Goal: Find specific page/section: Find specific page/section

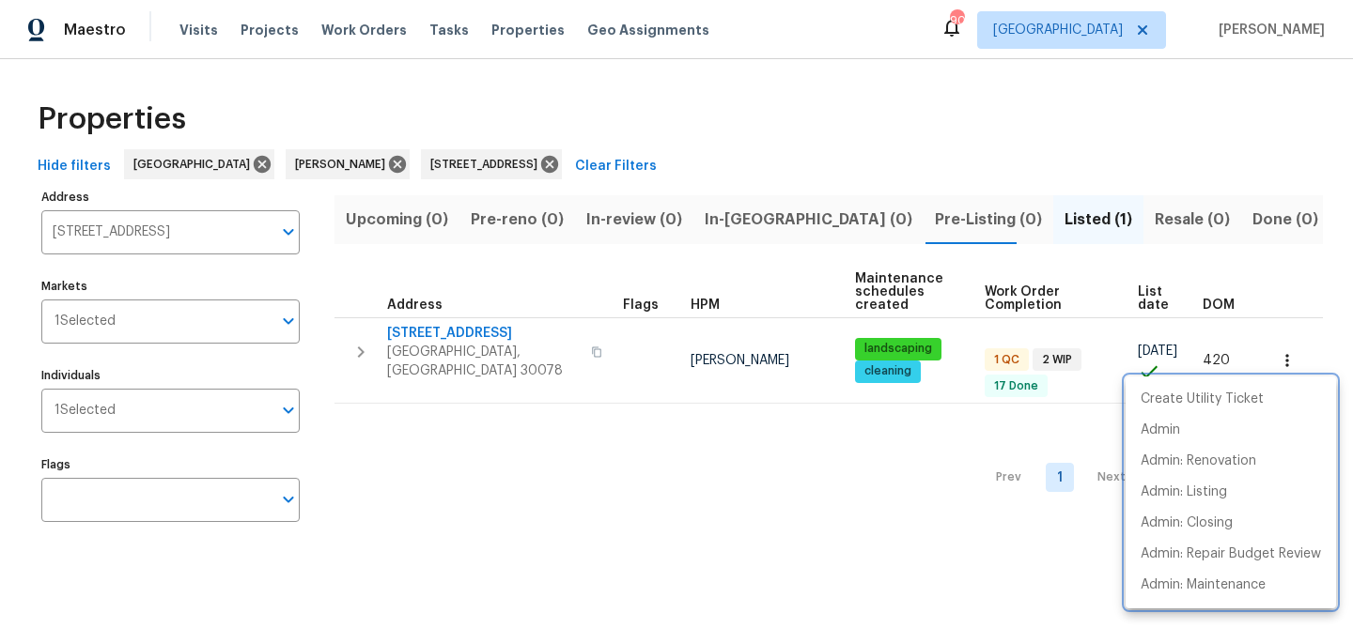
click at [93, 231] on div at bounding box center [676, 314] width 1353 height 628
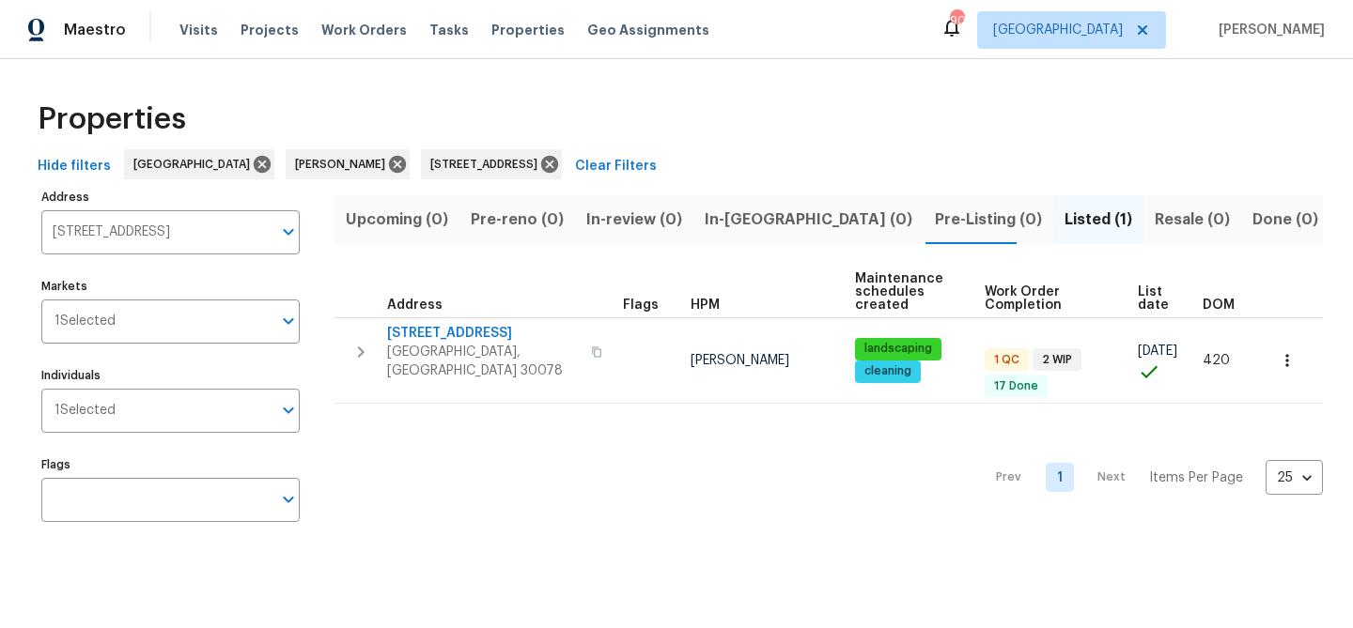
click at [93, 231] on div "Create Utility Ticket Admin Admin: Renovation Admin: Listing Admin: Closing Adm…" at bounding box center [676, 314] width 1353 height 628
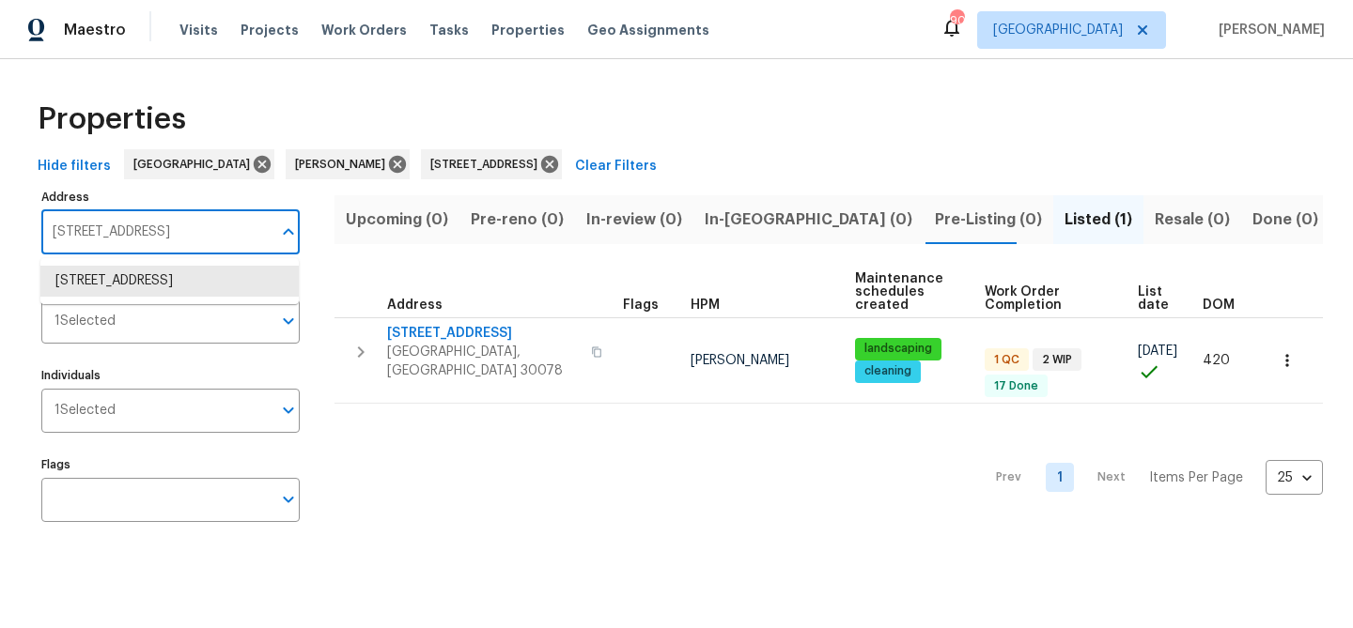
click at [93, 231] on input "2656 Eldorado Pl Snellville GA 30078" at bounding box center [156, 232] width 230 height 44
paste input "6371 Hawthorne Ter Peachtree Corners, GA 30092"
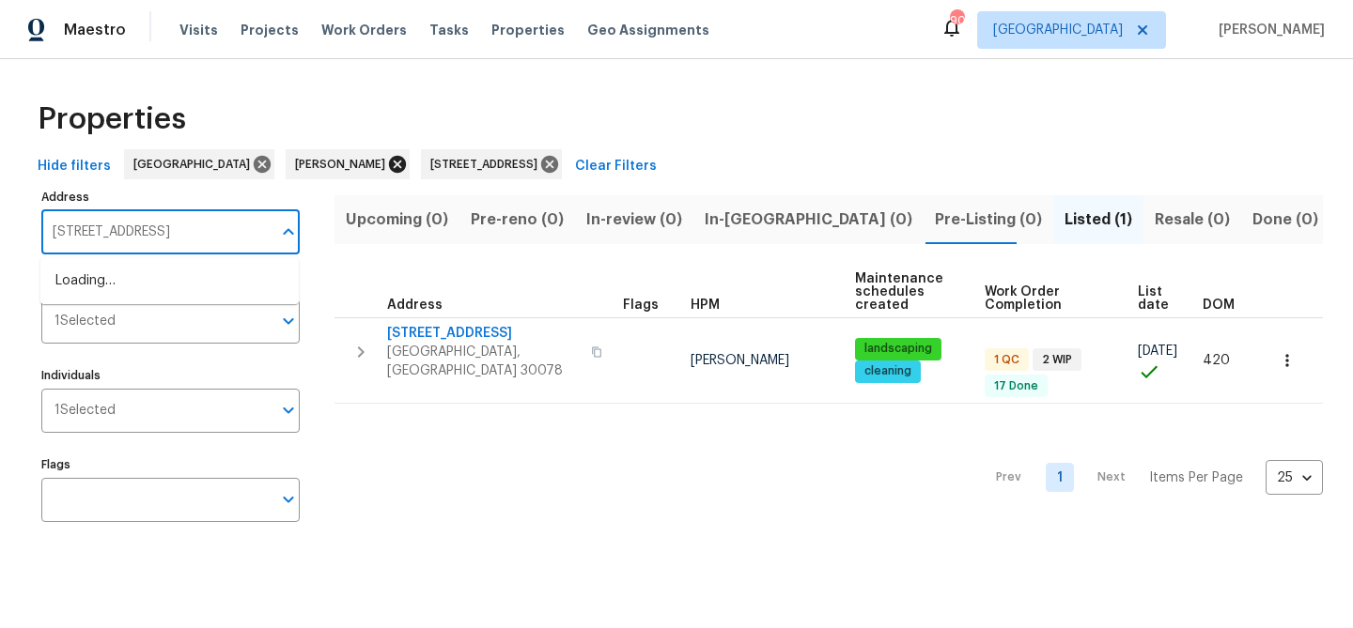
type input "6371 Hawthorne Ter Peachtree Corners, GA 30092"
click at [387, 162] on icon at bounding box center [397, 164] width 21 height 21
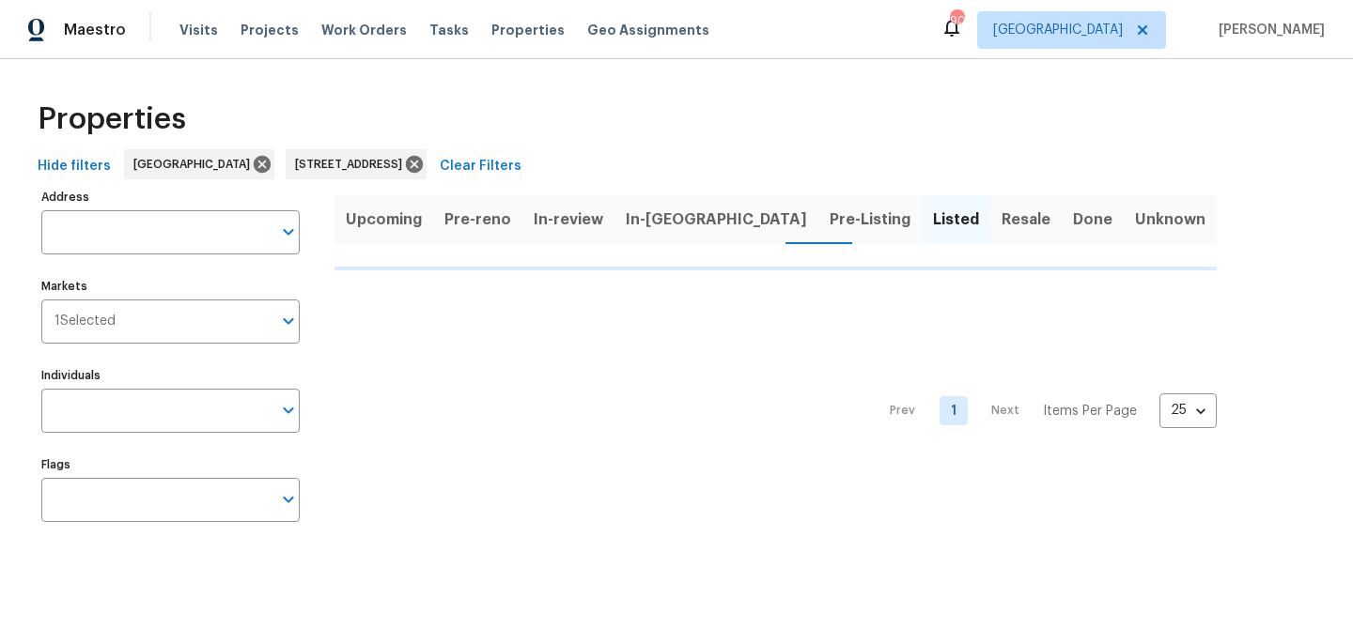
type input "2656 Eldorado Pl Snellville GA 30078"
click at [254, 165] on icon at bounding box center [262, 164] width 17 height 17
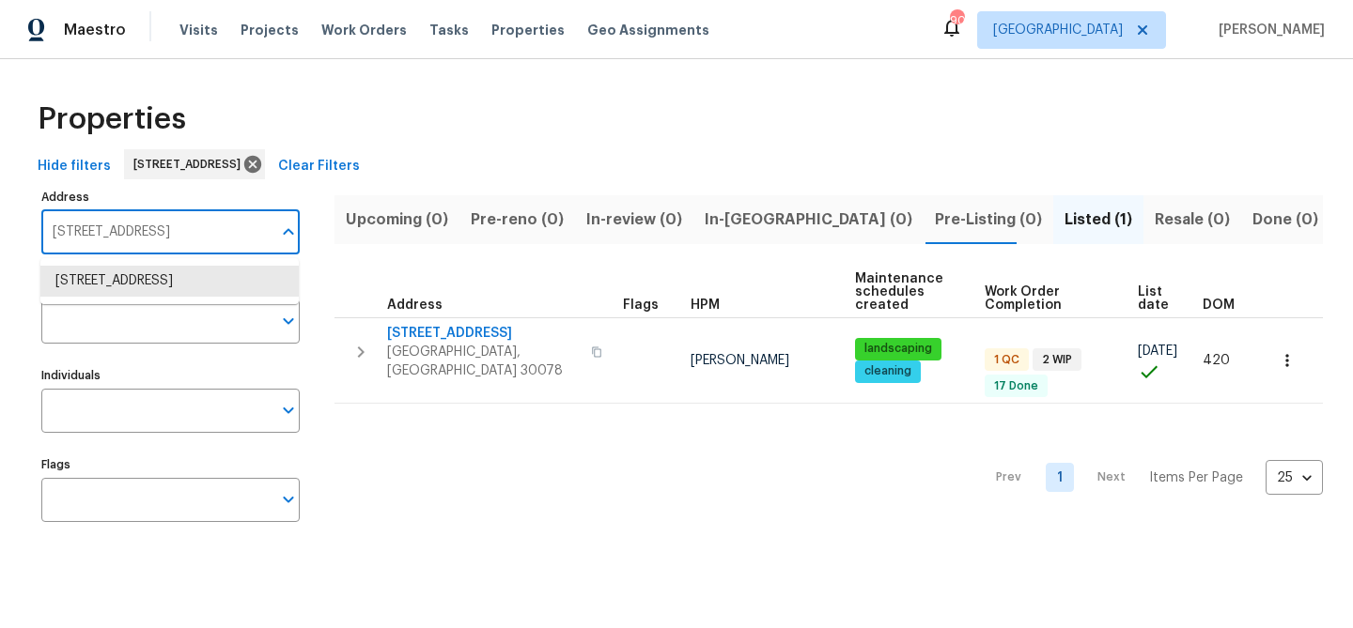
click at [166, 236] on input "2656 Eldorado Pl Snellville GA 30078" at bounding box center [156, 232] width 230 height 44
paste input "6371 Hawthorne Ter Peachtree Corners, GA 30092"
type input "6371 Hawthorne Ter Peachtree Corners, GA 30092"
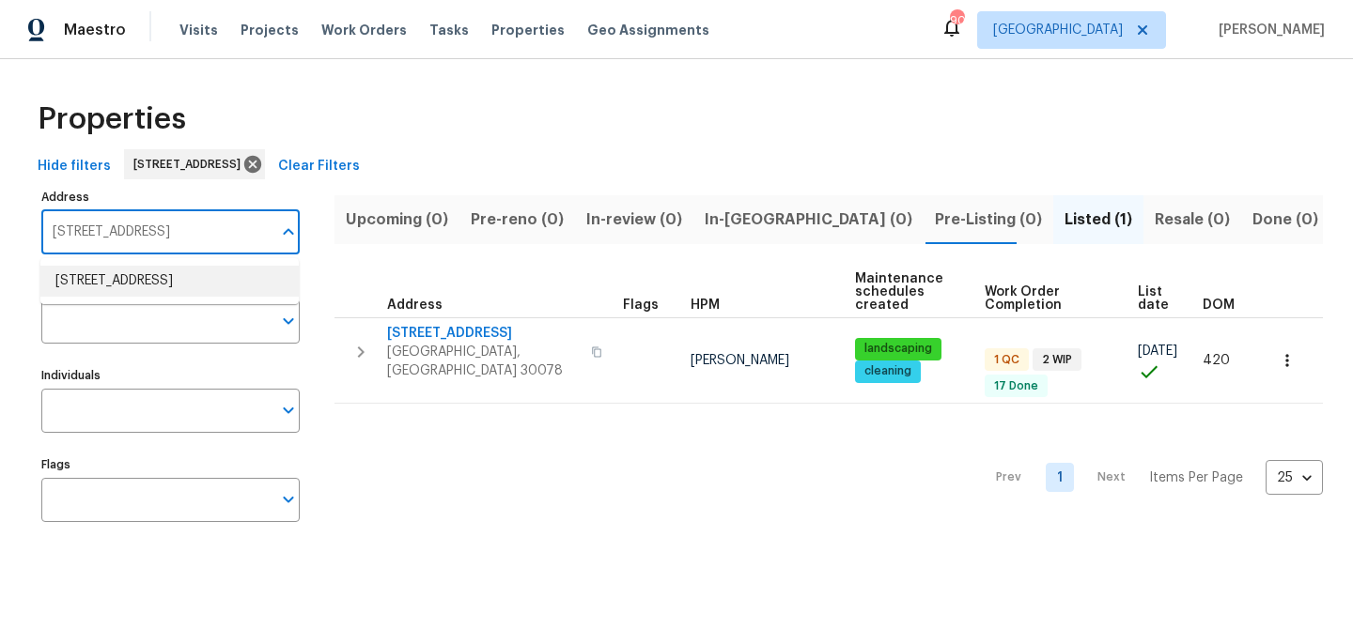
click at [152, 271] on li "6371 Hawthorne Ter Peachtree Corners GA 30092" at bounding box center [169, 281] width 258 height 31
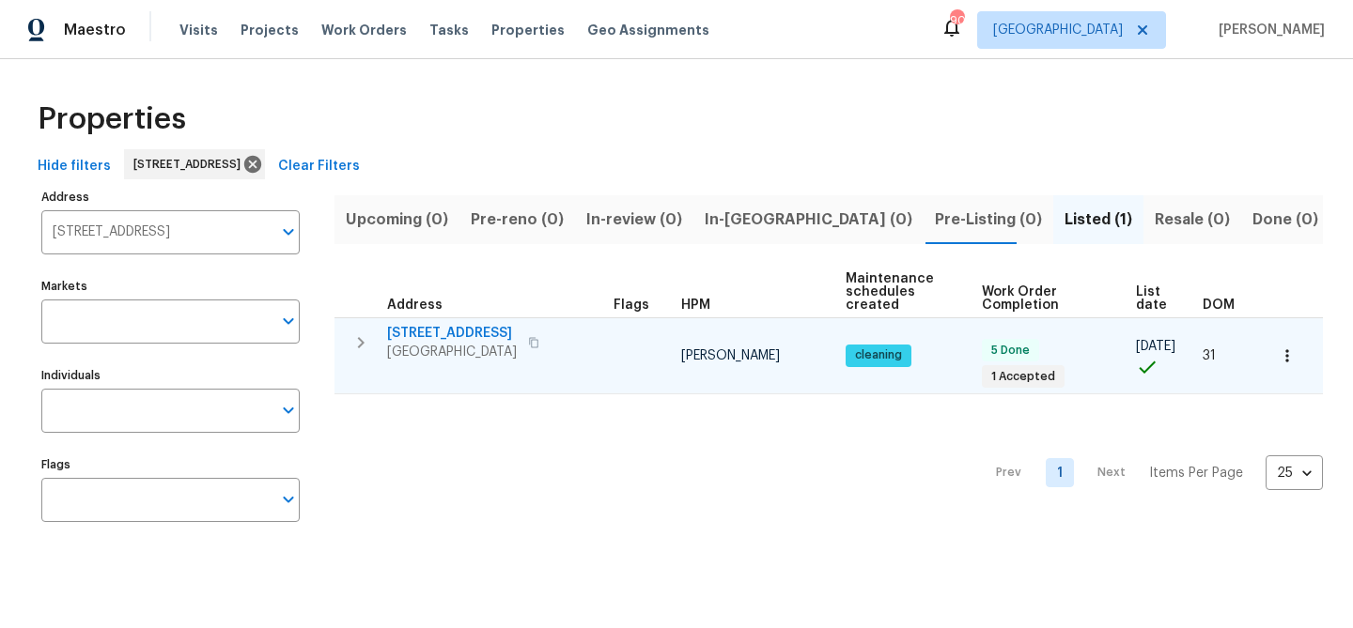
click at [419, 330] on span "6371 Hawthorne Ter" at bounding box center [452, 333] width 130 height 19
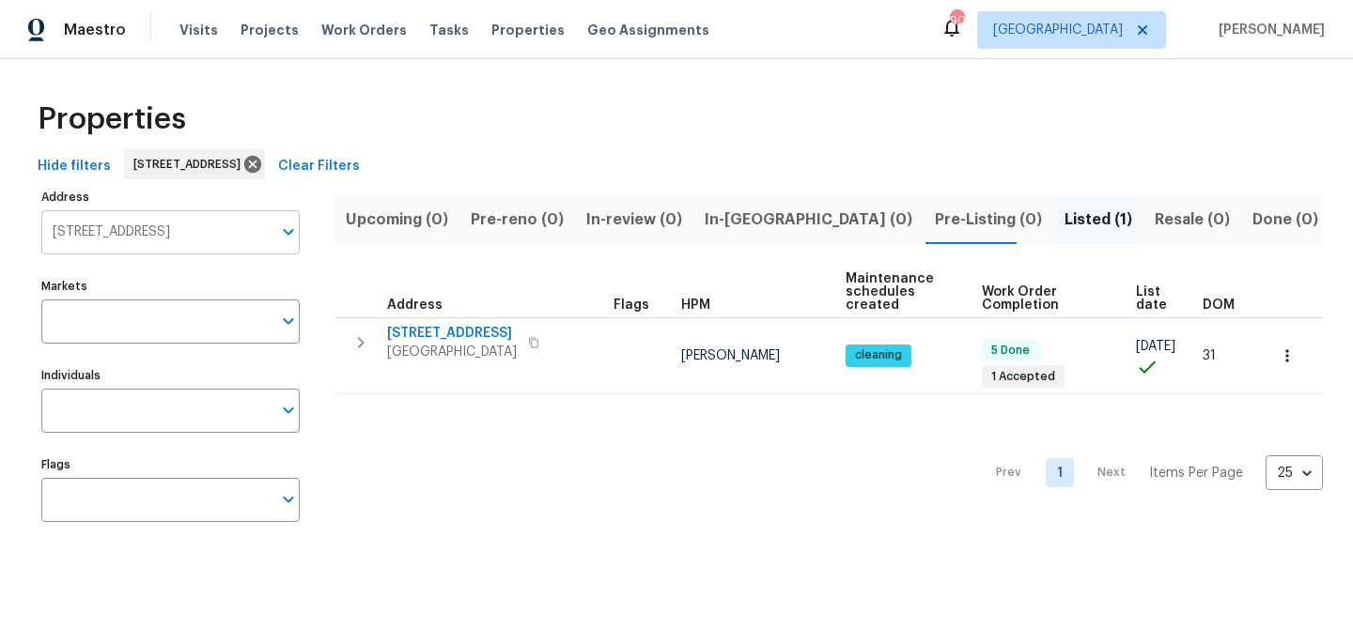
click at [193, 223] on input "6371 Hawthorne Ter Peachtree Corners GA 30092" at bounding box center [156, 232] width 230 height 44
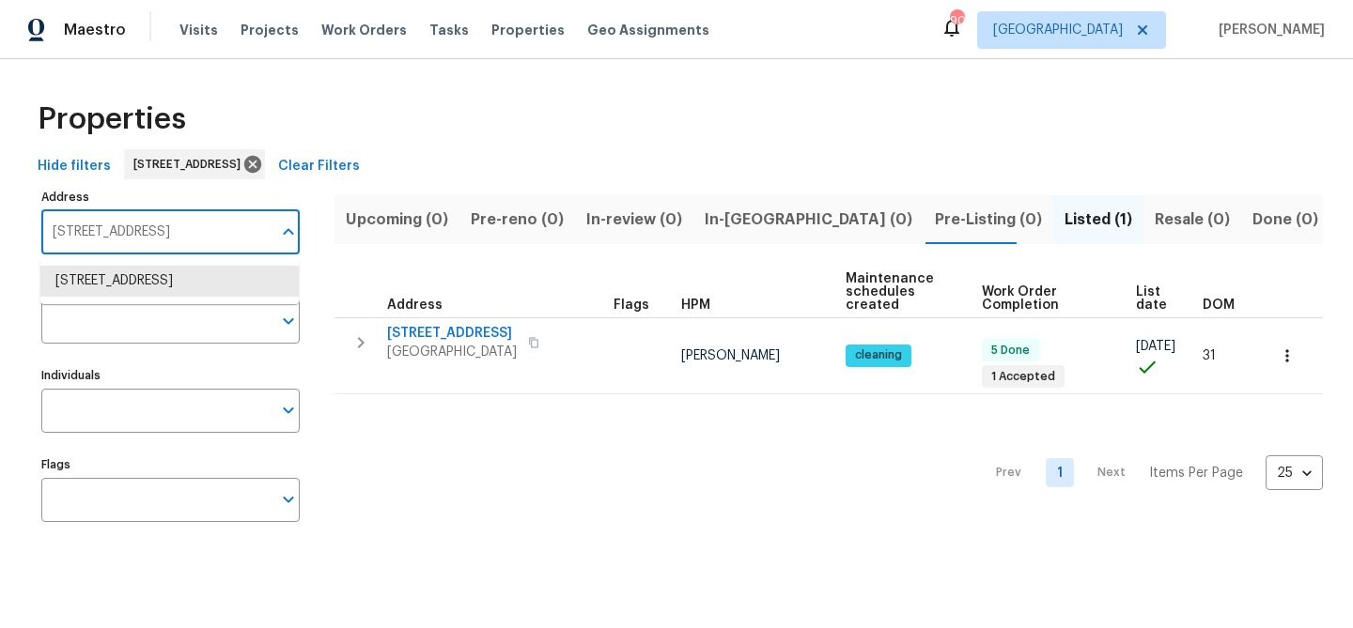
paste input "848 Lake Mist Ln Jacksonville, FL 32210"
type input "6848 Lake Mist Ln Jacksonville, FL 32210"
click at [178, 290] on li "6848 Lake Mist Ln Jacksonville FL 32210" at bounding box center [169, 281] width 258 height 31
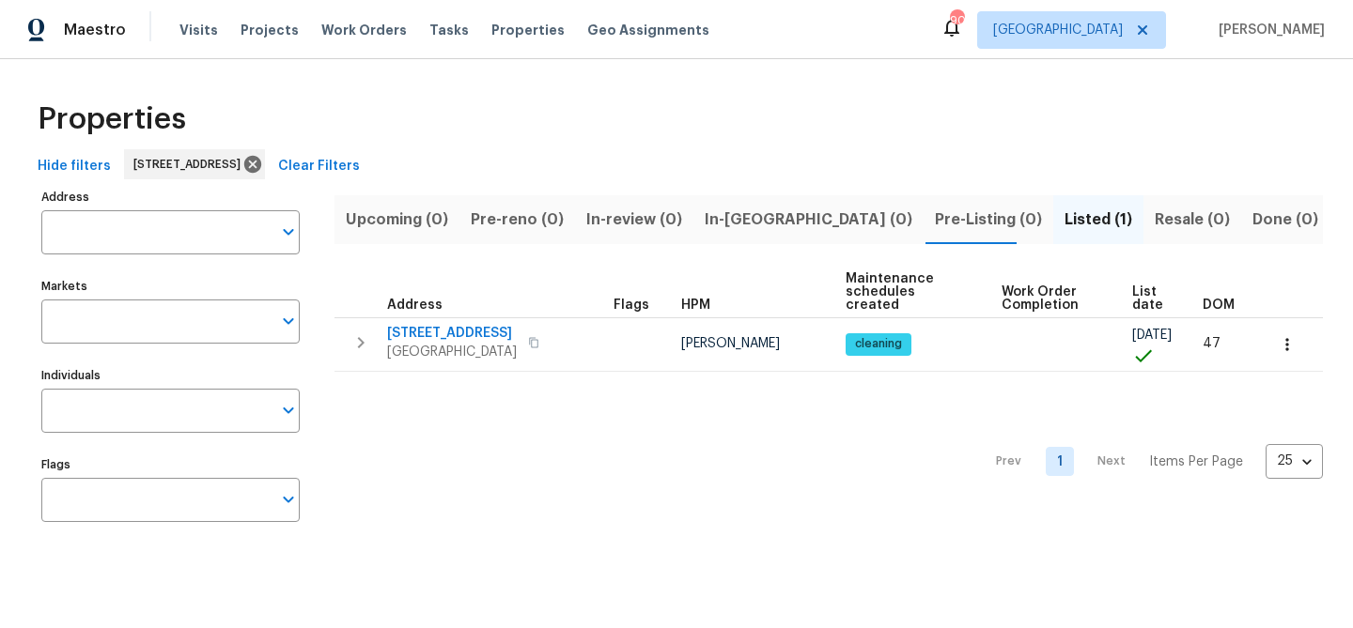
type input "6848 Lake Mist Ln Jacksonville FL 32210"
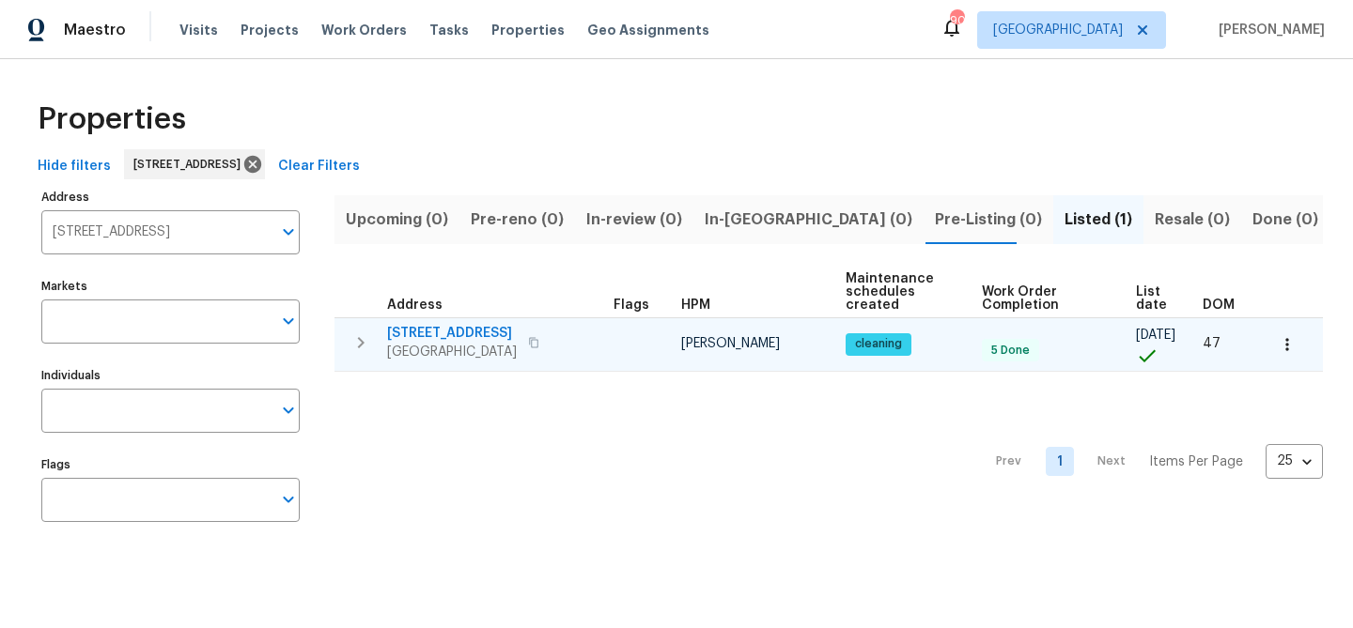
click at [404, 337] on span "6848 Lake Mist Ln" at bounding box center [452, 333] width 130 height 19
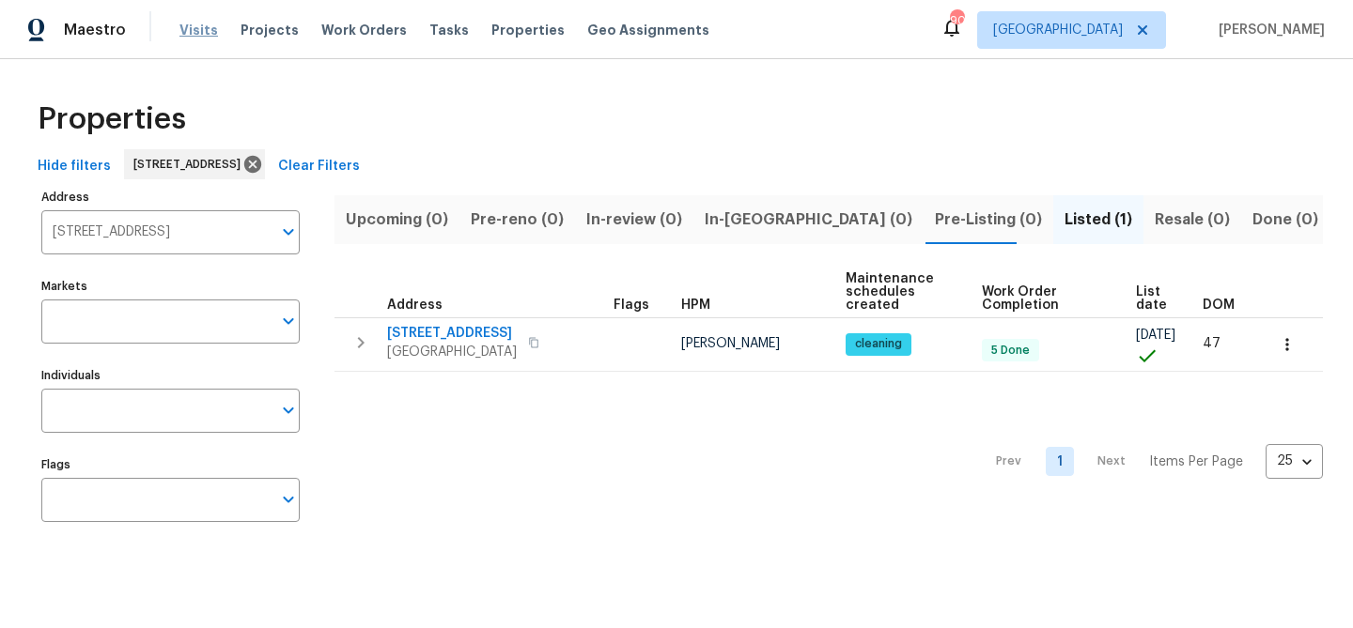
click at [195, 23] on span "Visits" at bounding box center [198, 30] width 39 height 19
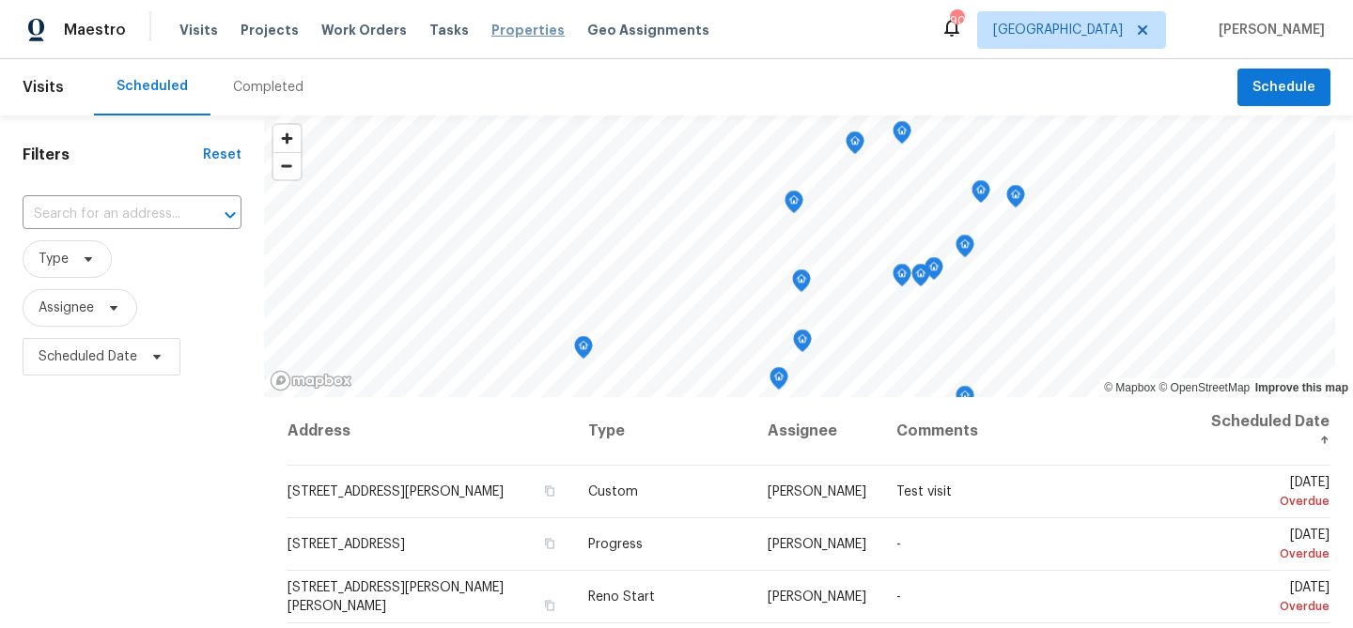
click at [536, 27] on div "Visits Projects Work Orders Tasks Properties Geo Assignments" at bounding box center [455, 30] width 552 height 38
click at [527, 28] on span "Properties" at bounding box center [527, 30] width 73 height 19
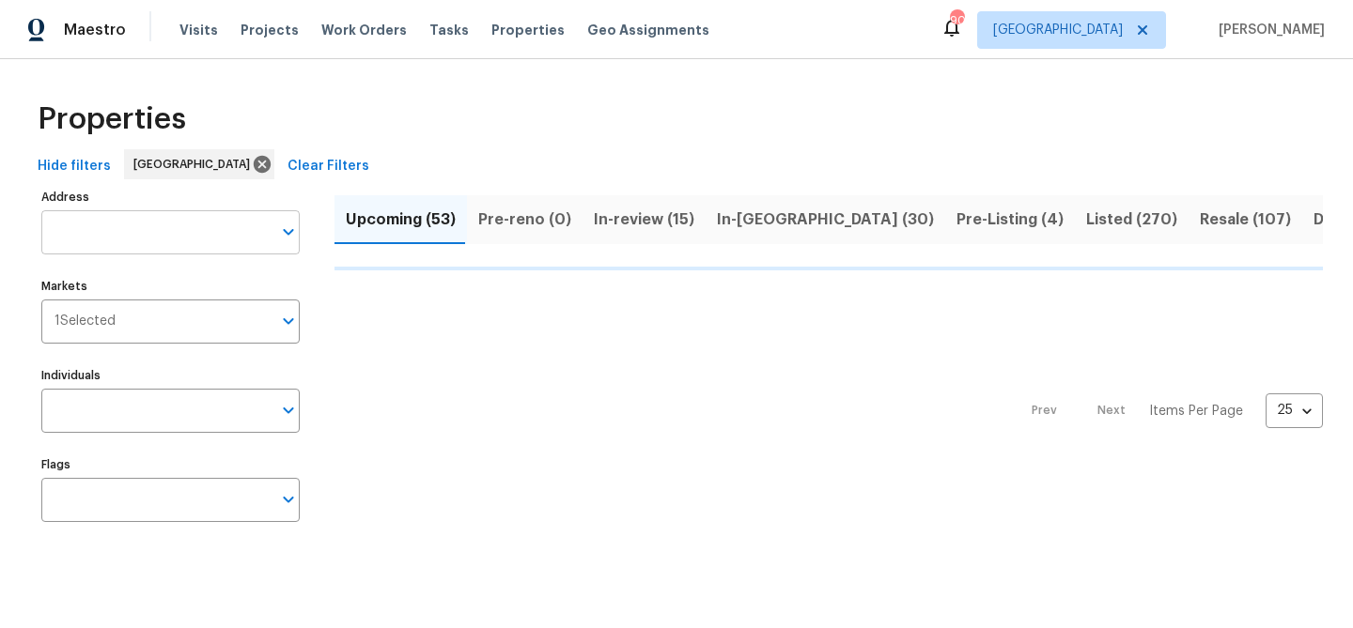
click at [100, 226] on input "Address" at bounding box center [156, 232] width 230 height 44
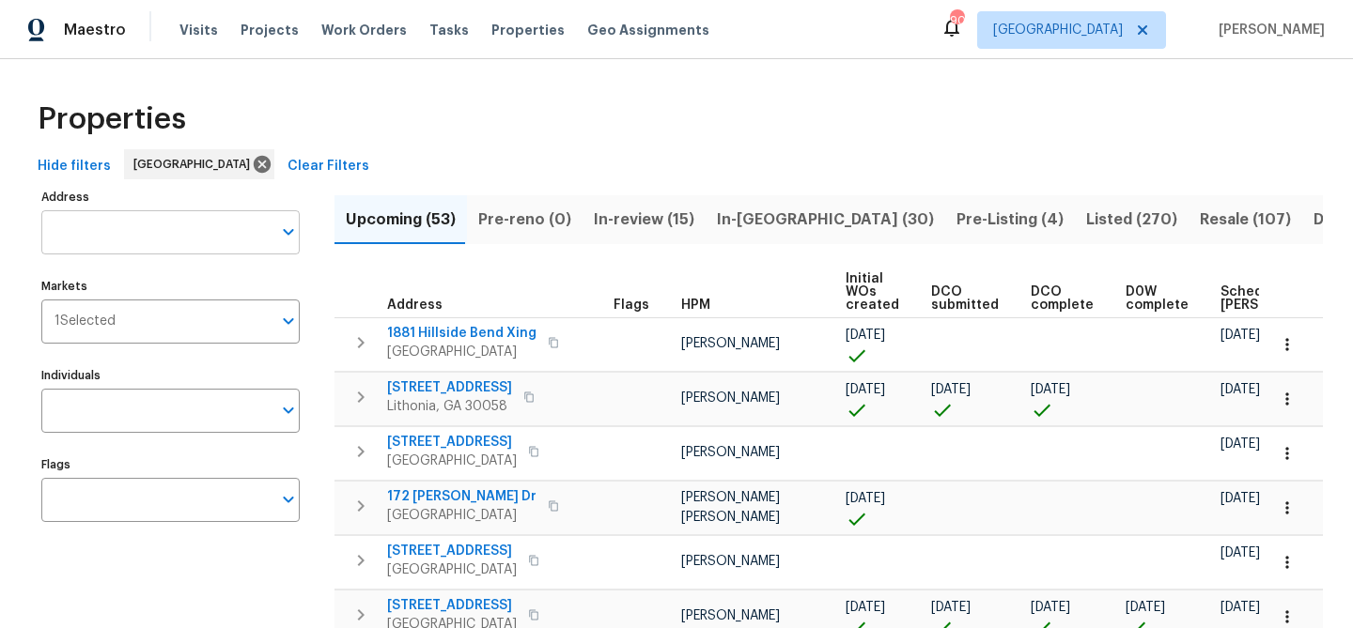
click at [102, 223] on input "Address" at bounding box center [156, 232] width 230 height 44
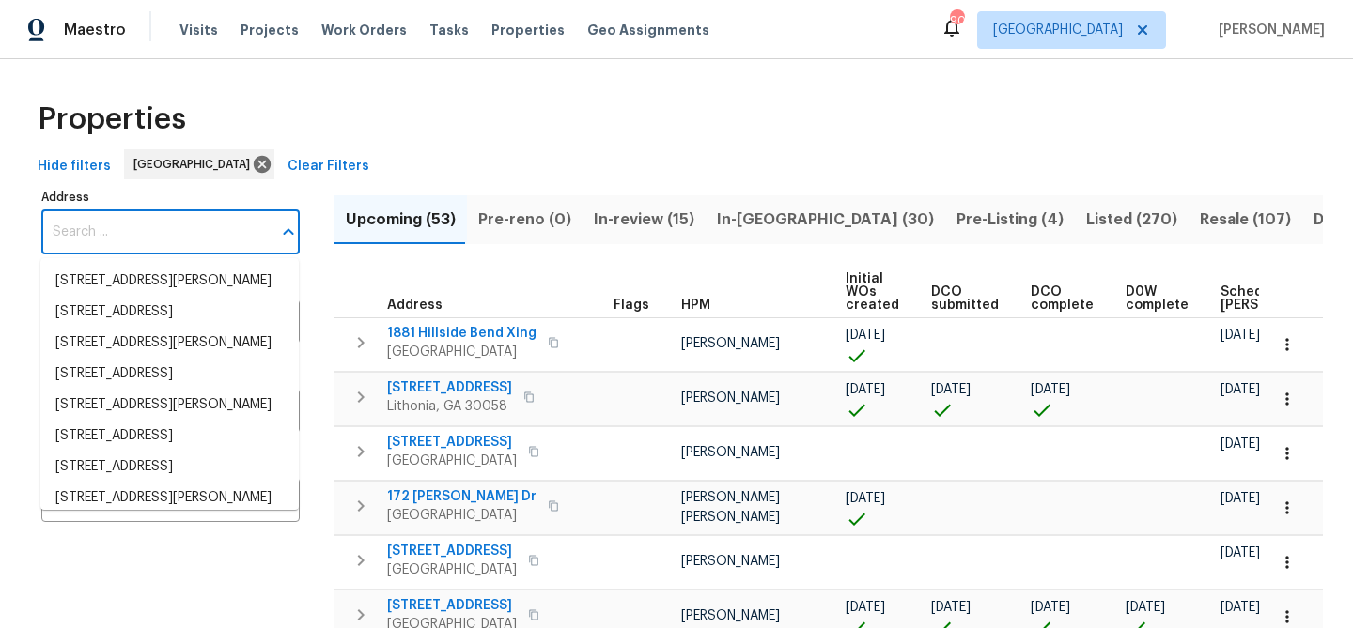
paste input "8110 Enclave Way Unit 101, Sarasota, FL 34243"
type input "8110 Enclave Way Unit 101, Sarasota, FL 34243"
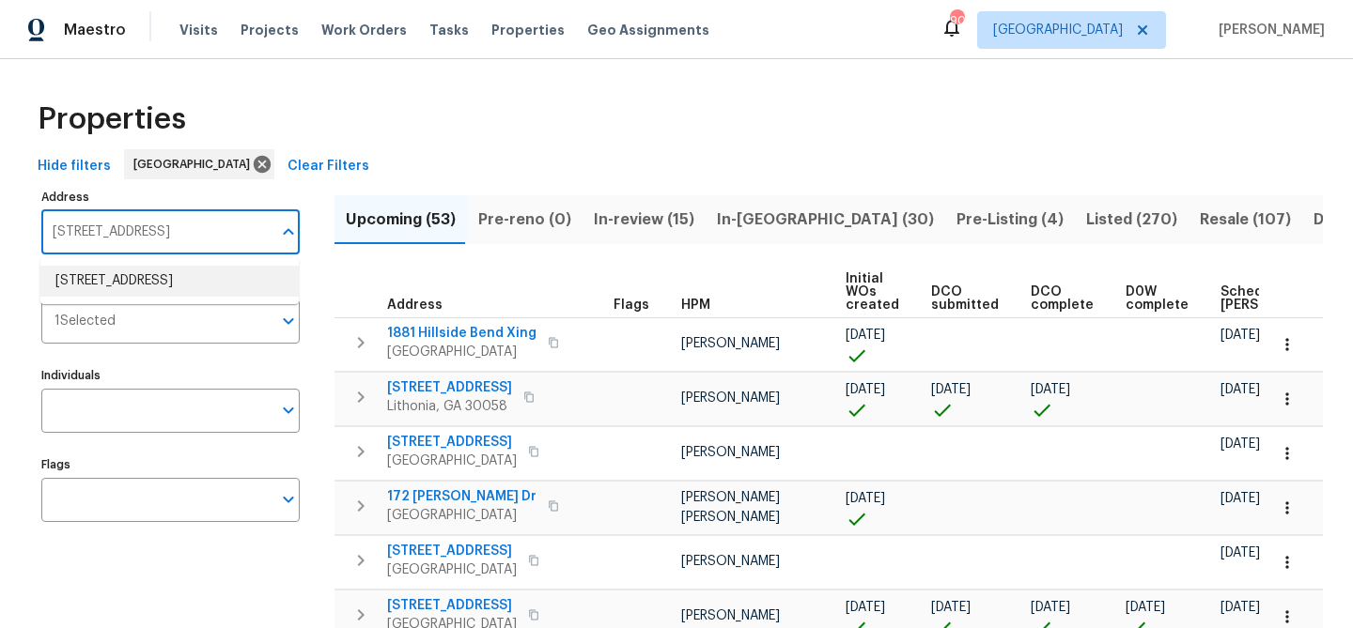
click at [111, 290] on li "8110 Enclave Way Unit 101 Sarasota FL 34243" at bounding box center [169, 281] width 258 height 31
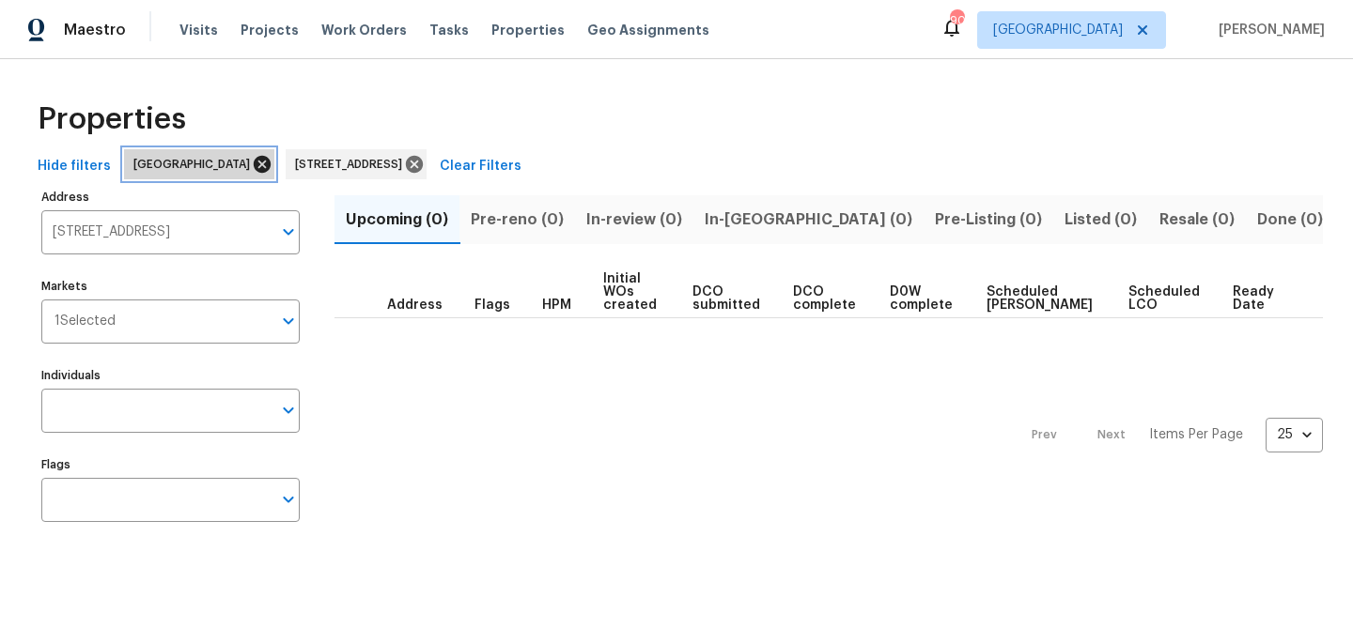
click at [254, 160] on icon at bounding box center [262, 164] width 17 height 17
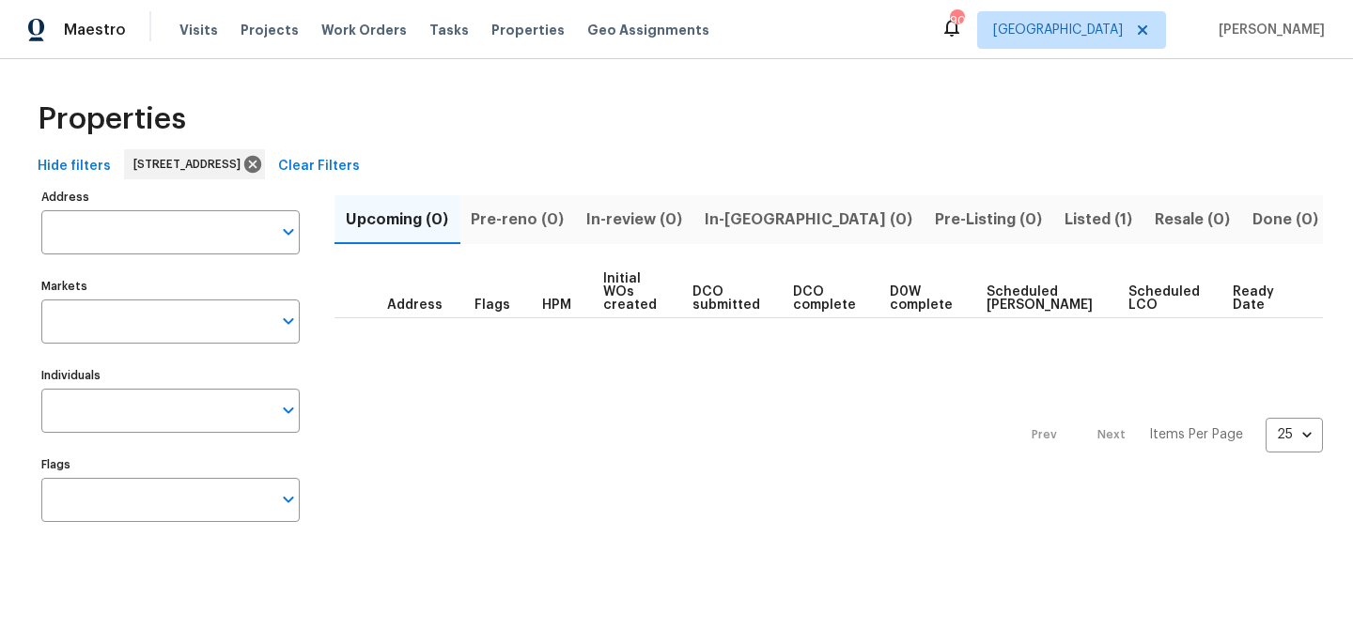
type input "8110 Enclave Way Unit 101 Sarasota FL 34243"
click at [1064, 209] on span "Listed (1)" at bounding box center [1098, 220] width 68 height 26
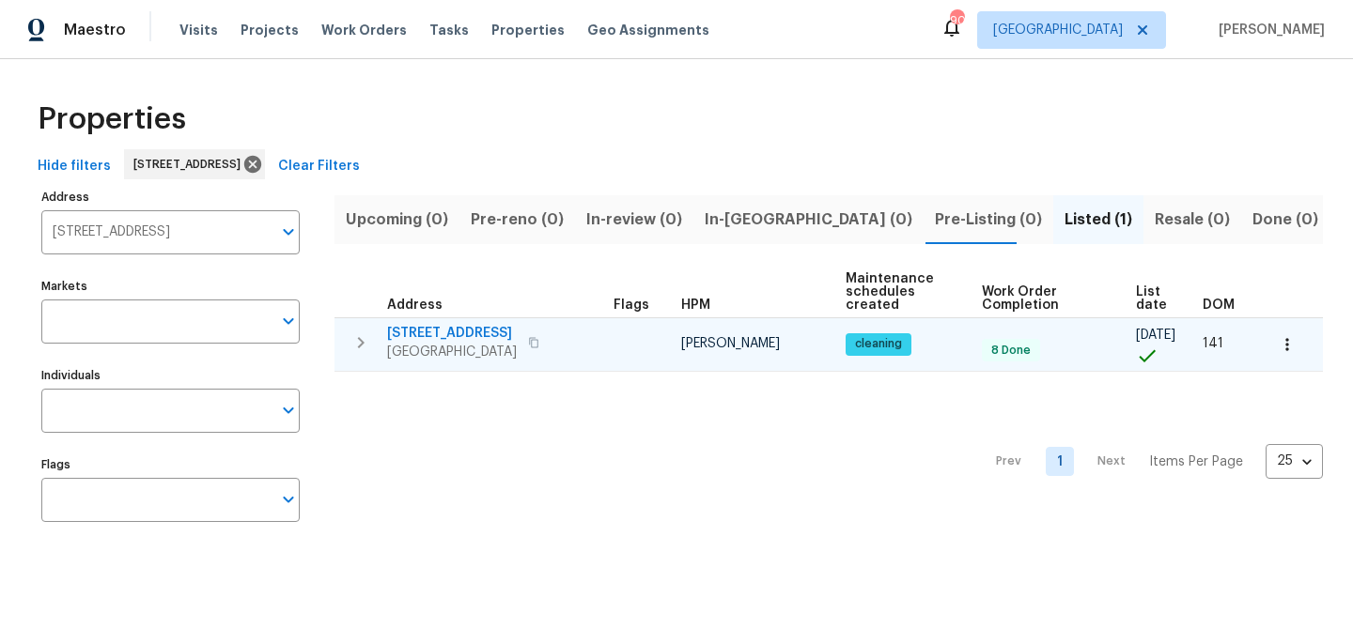
click at [474, 327] on span "8110 Enclave Way Unit 101" at bounding box center [452, 333] width 130 height 19
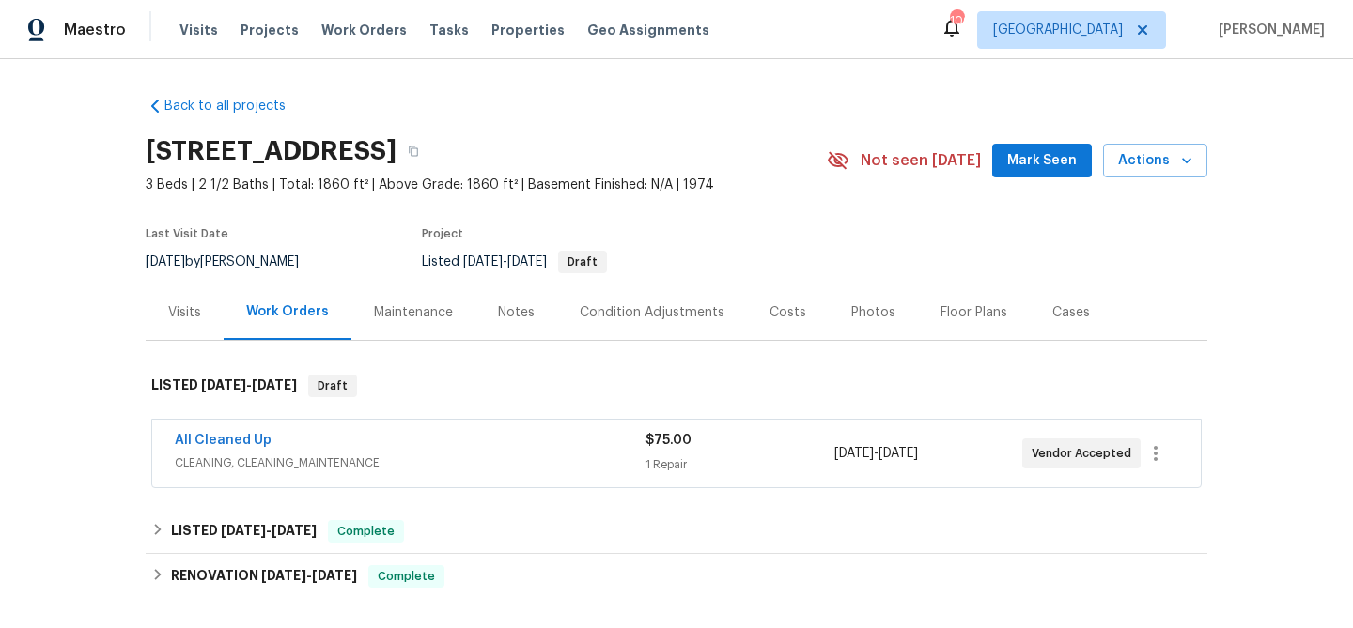
click at [185, 309] on div "Visits" at bounding box center [184, 312] width 33 height 19
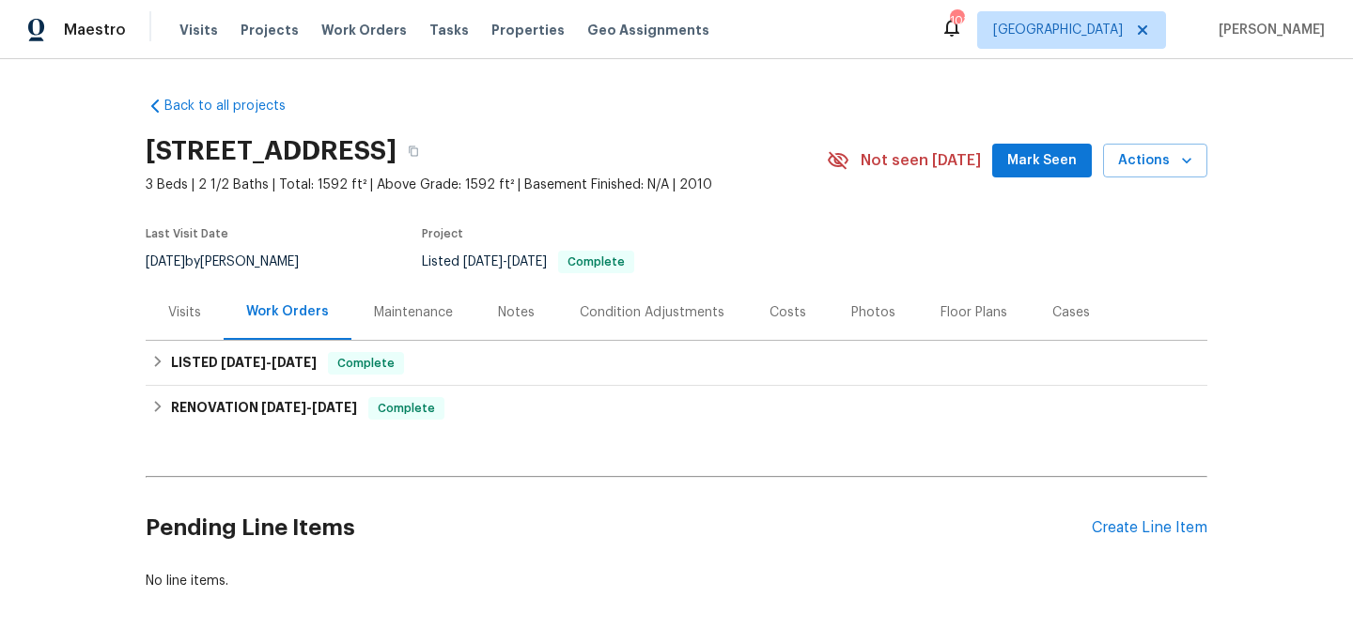
click at [183, 310] on div "Visits" at bounding box center [184, 312] width 33 height 19
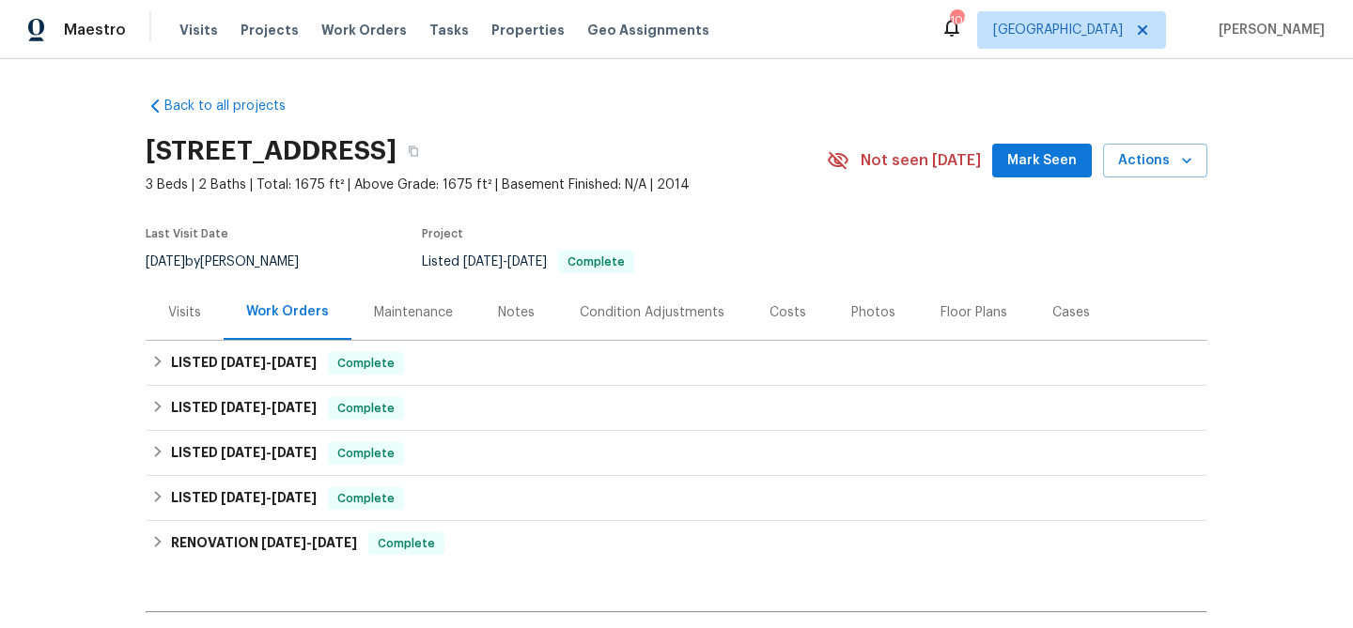
click at [196, 303] on div "Visits" at bounding box center [184, 312] width 33 height 19
